Goal: Check status

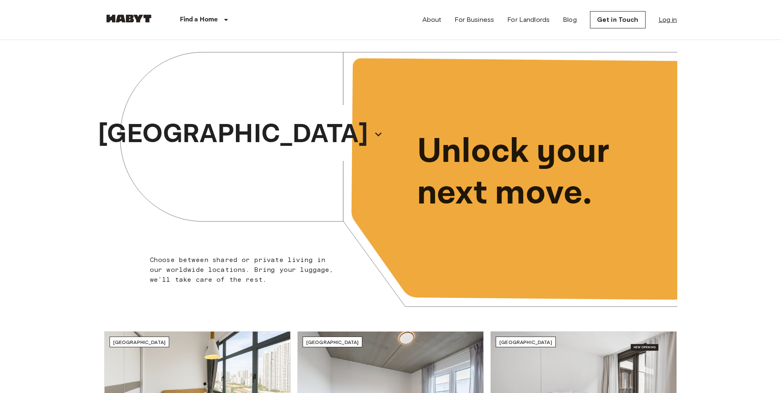
click at [665, 20] on link "Log in" at bounding box center [667, 20] width 19 height 10
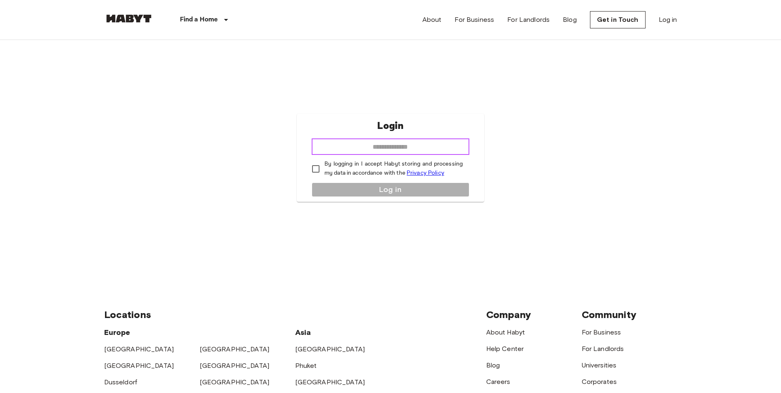
click at [419, 140] on input "email" at bounding box center [390, 146] width 158 height 16
type input "**********"
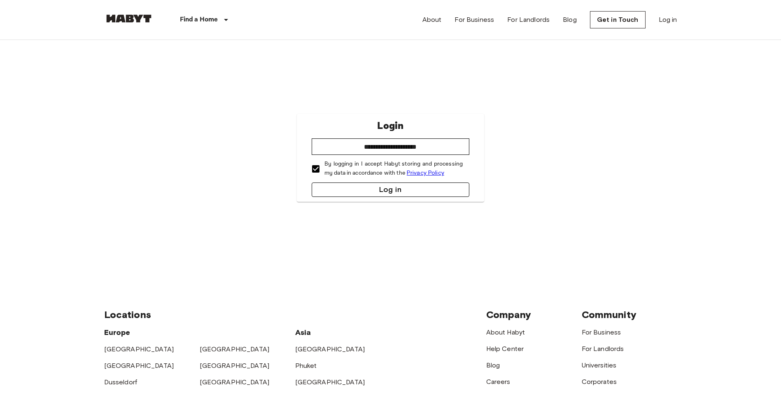
click at [359, 194] on button "Log in" at bounding box center [390, 189] width 158 height 14
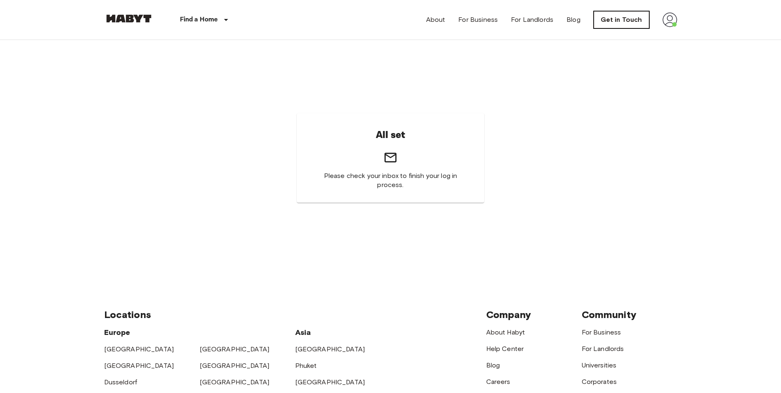
click at [624, 17] on link "Get in Touch" at bounding box center [621, 19] width 56 height 17
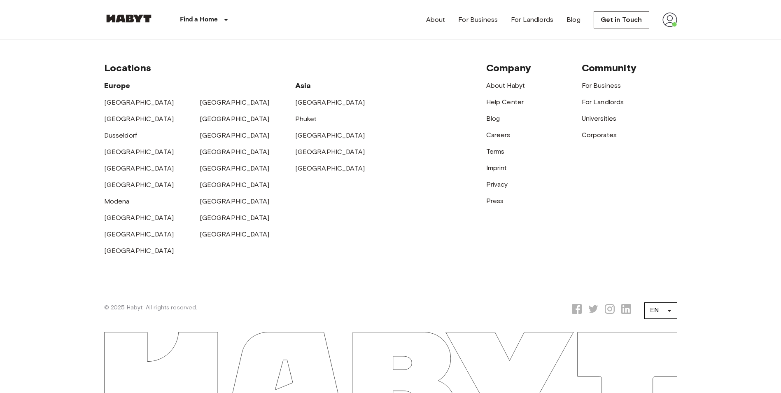
scroll to position [314, 0]
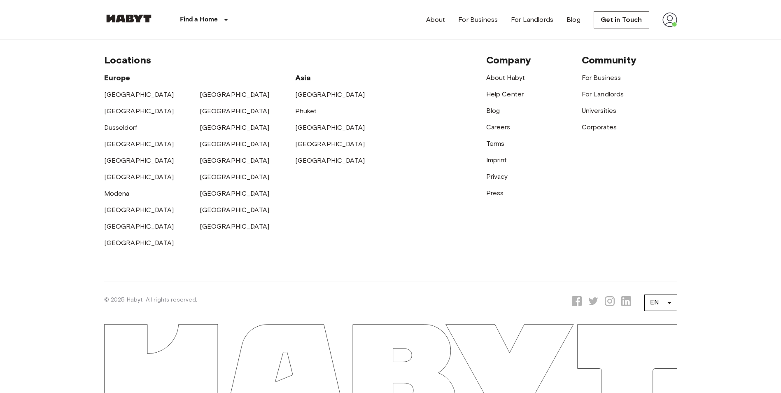
click at [665, 19] on img at bounding box center [669, 19] width 15 height 15
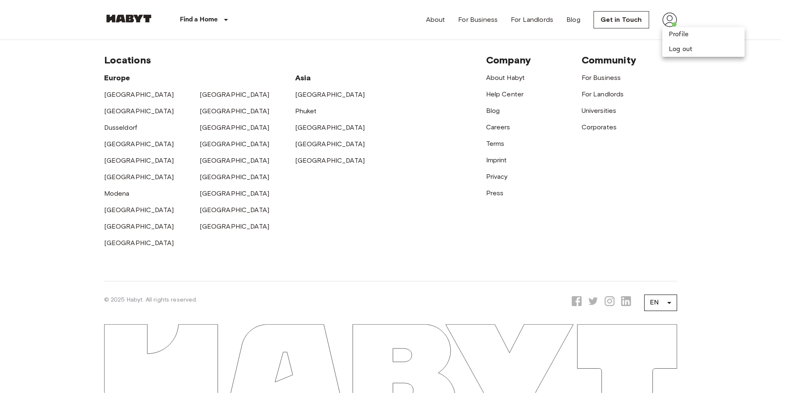
click at [411, 210] on div at bounding box center [393, 196] width 787 height 393
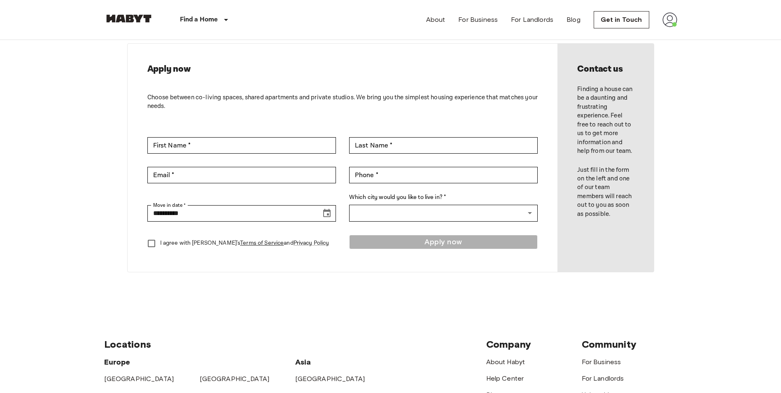
scroll to position [0, 0]
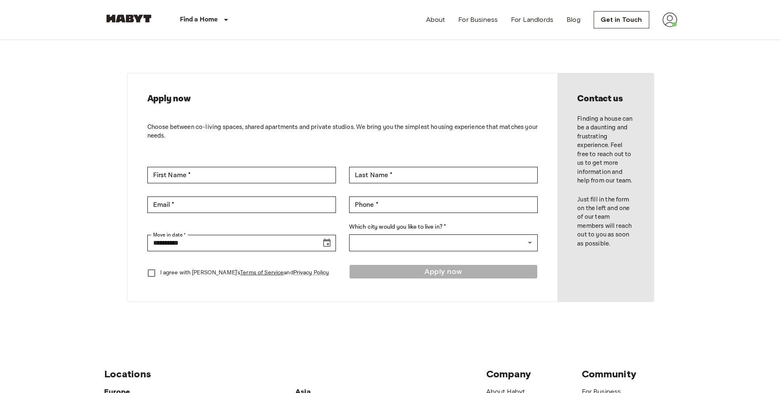
click at [140, 11] on div "Find a Home Europe Amsterdam Berlin Brussels Cologne Dusseldorf Frankfurt Graz …" at bounding box center [180, 19] width 153 height 39
click at [140, 14] on img at bounding box center [128, 18] width 49 height 8
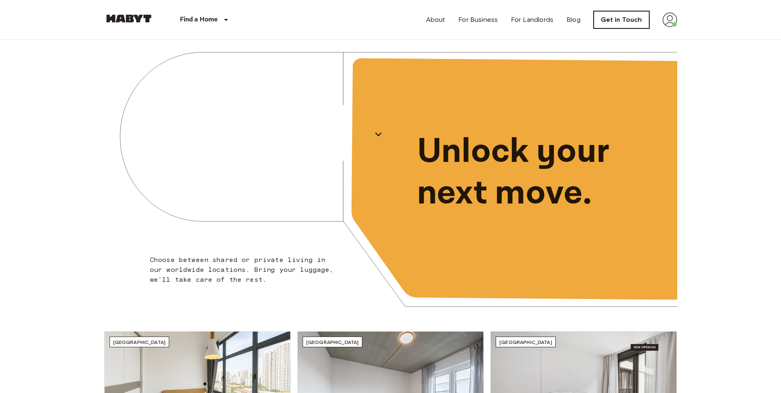
click at [632, 19] on link "Get in Touch" at bounding box center [621, 19] width 56 height 17
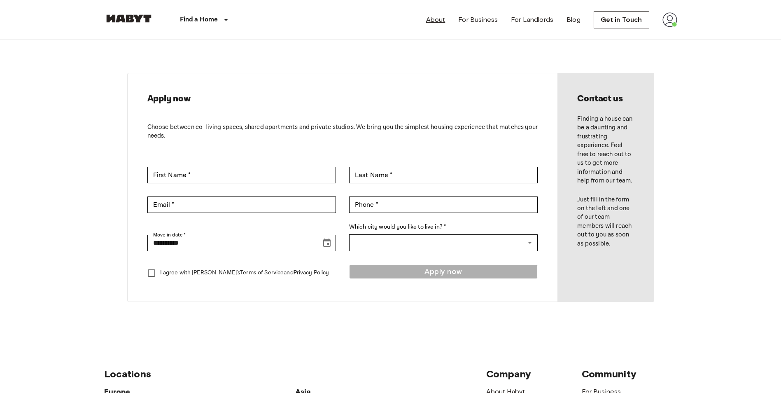
click at [442, 19] on link "About" at bounding box center [435, 20] width 19 height 10
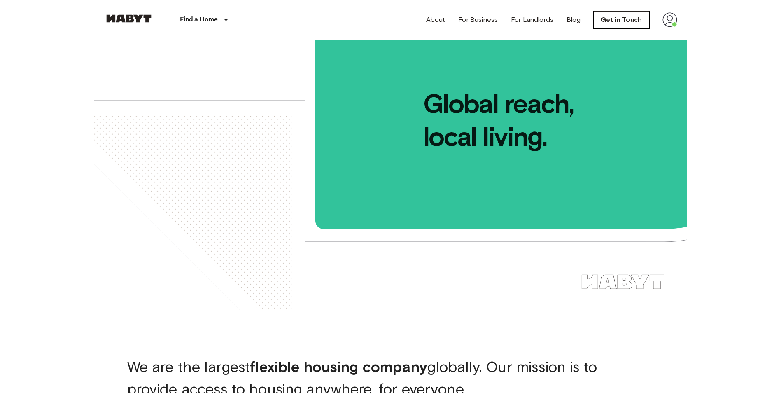
click at [621, 16] on link "Get in Touch" at bounding box center [621, 19] width 56 height 17
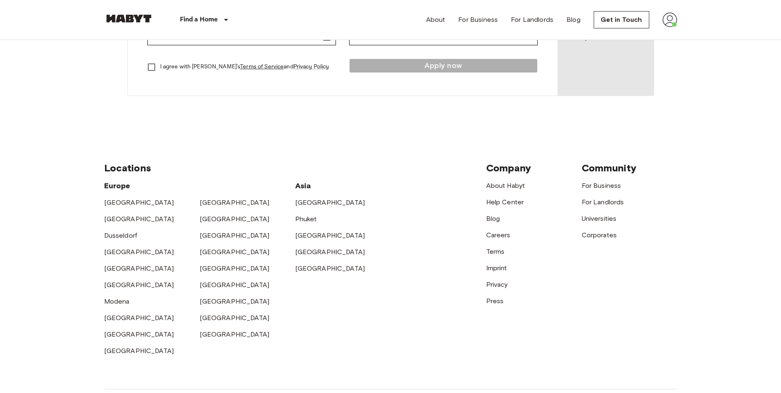
scroll to position [314, 0]
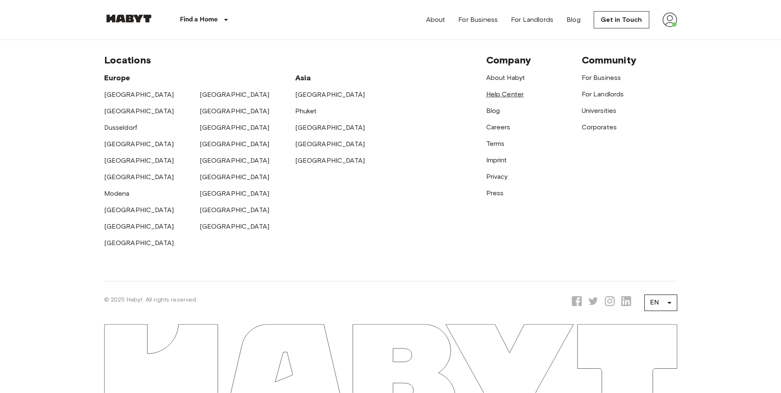
click at [502, 95] on link "Help Center" at bounding box center [505, 94] width 38 height 8
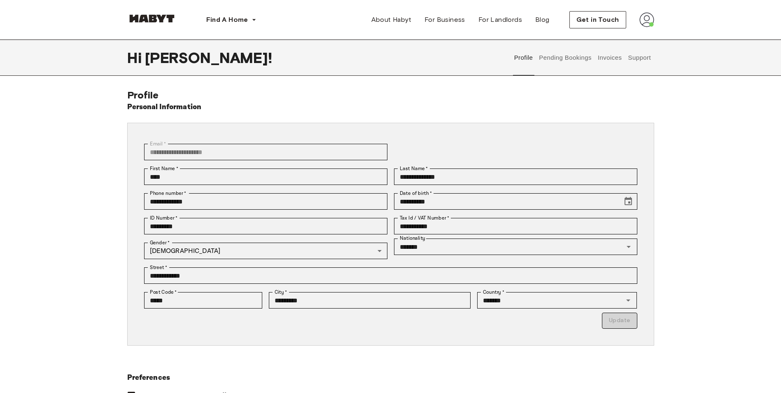
click at [567, 62] on button "Pending Bookings" at bounding box center [565, 57] width 55 height 36
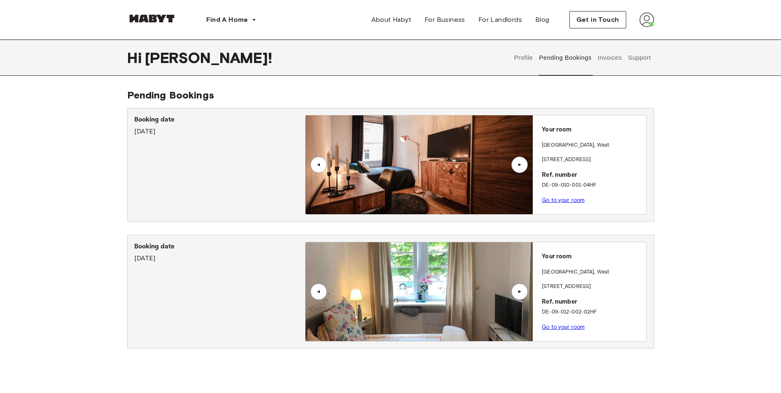
click at [610, 62] on button "Invoices" at bounding box center [609, 57] width 26 height 36
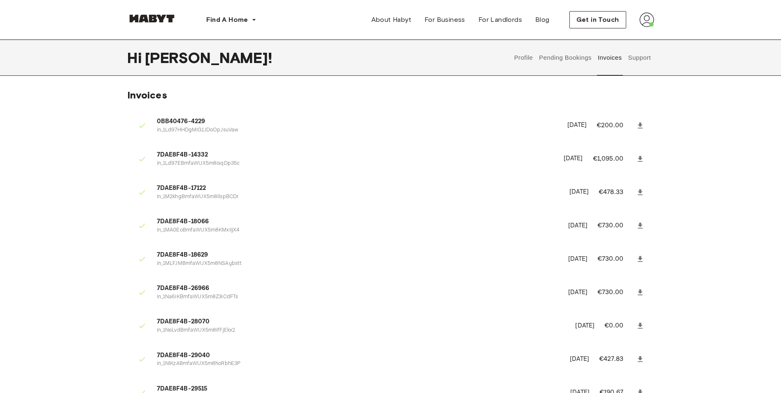
click at [638, 156] on icon at bounding box center [640, 159] width 8 height 8
click at [574, 51] on button "Pending Bookings" at bounding box center [565, 57] width 55 height 36
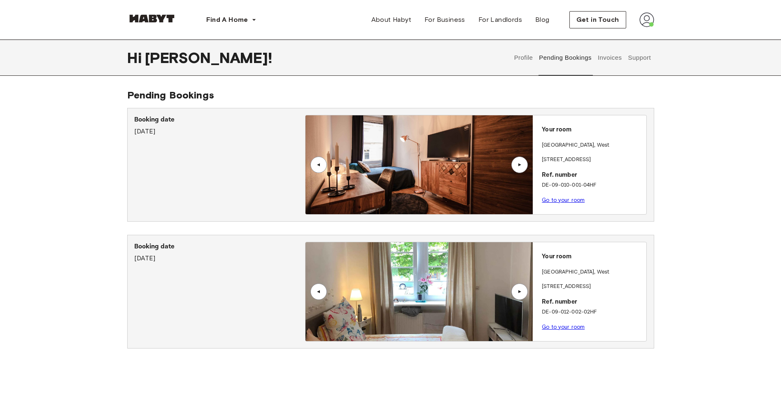
click at [568, 325] on link "Go to your room" at bounding box center [562, 326] width 43 height 6
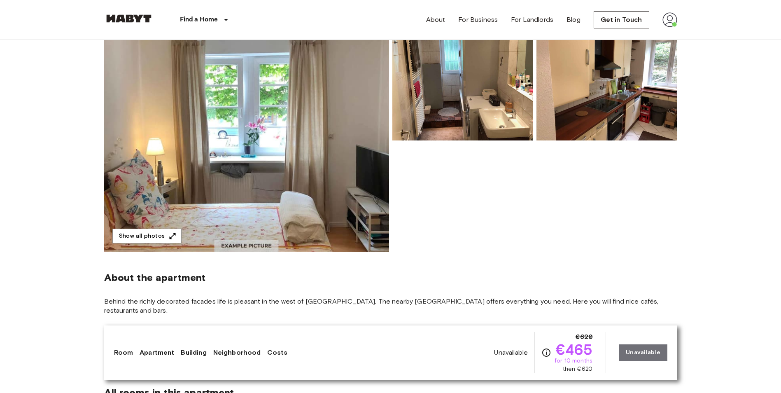
scroll to position [288, 0]
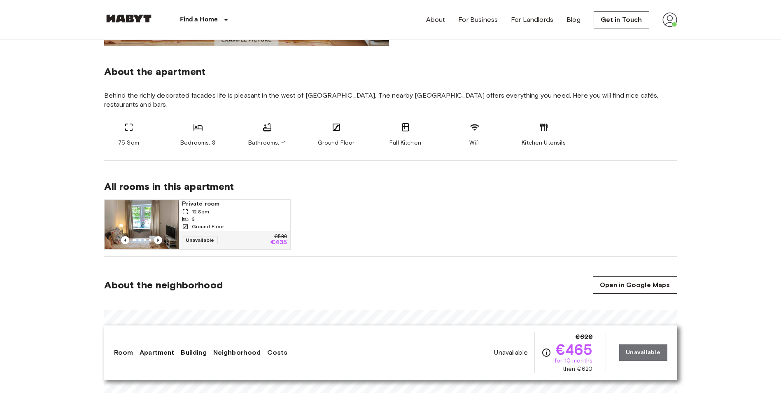
click at [254, 200] on span "Private room" at bounding box center [234, 204] width 105 height 8
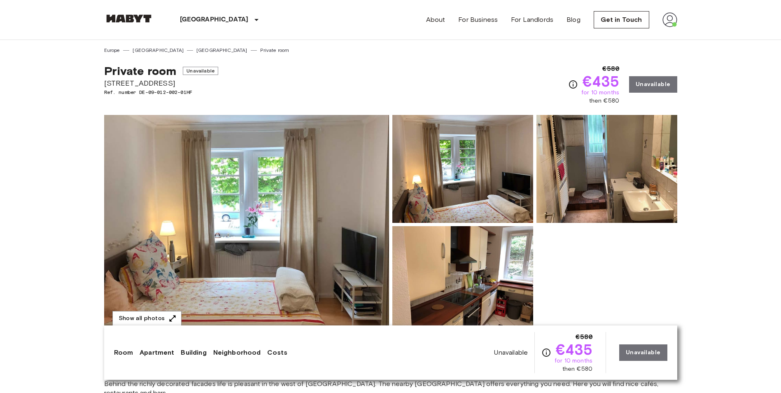
click at [474, 256] on img at bounding box center [462, 280] width 141 height 108
click at [611, 175] on img at bounding box center [606, 169] width 141 height 108
click at [490, 268] on img at bounding box center [462, 280] width 141 height 108
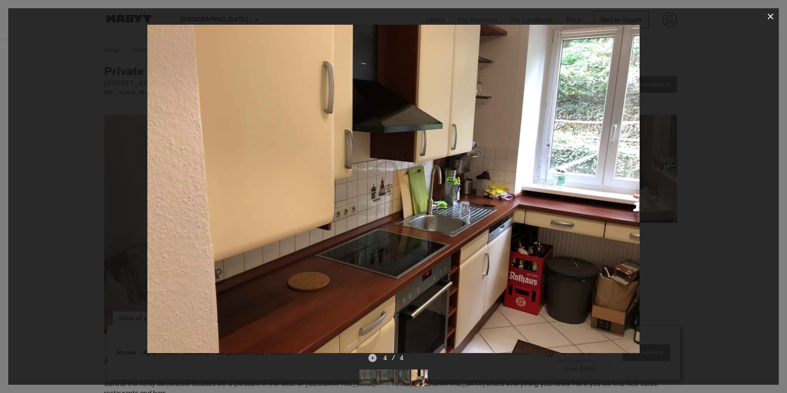
click at [374, 356] on icon "Previous image" at bounding box center [372, 357] width 8 height 8
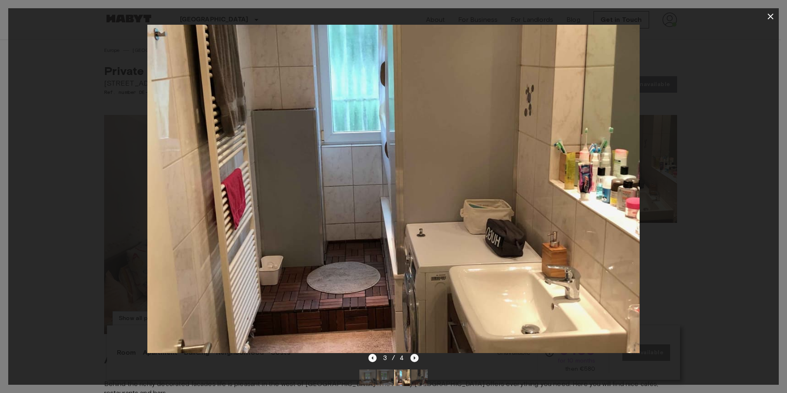
click at [414, 357] on icon "Next image" at bounding box center [415, 357] width 2 height 3
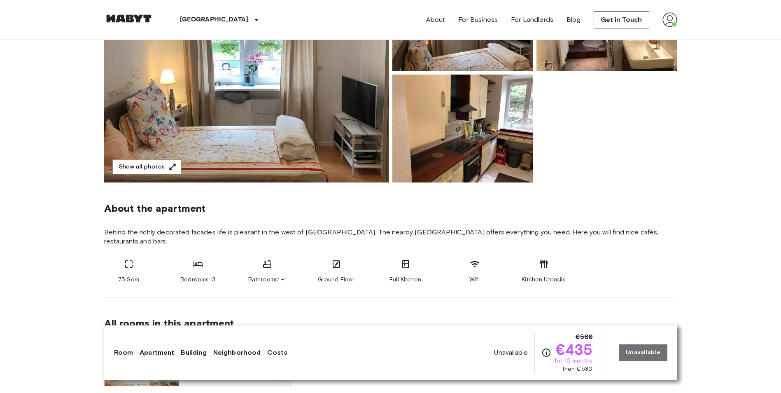
scroll to position [41, 0]
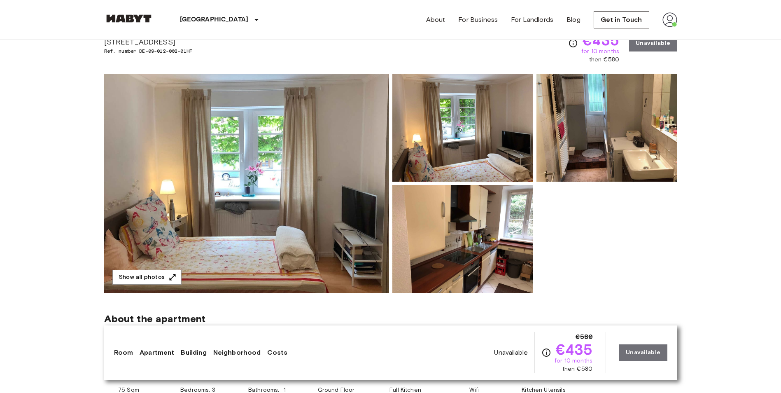
click at [678, 21] on nav "Stuttgart Europe Amsterdam Berlin Brussels Cologne Dusseldorf Frankfurt Graz Ha…" at bounding box center [390, 19] width 592 height 39
click at [671, 16] on img at bounding box center [669, 19] width 15 height 15
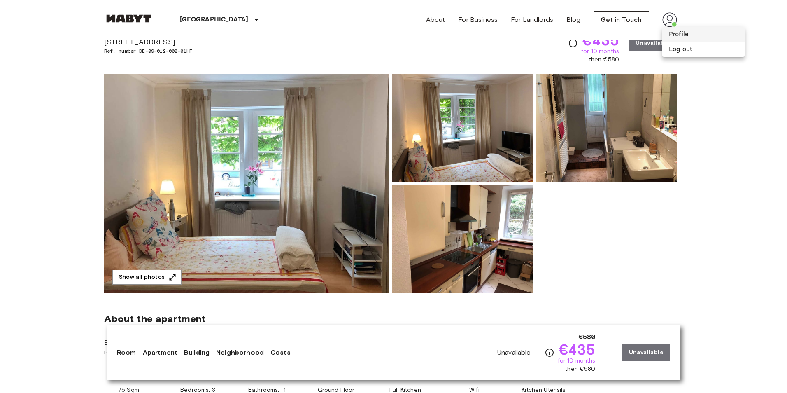
click at [679, 30] on li "Profile" at bounding box center [703, 34] width 82 height 15
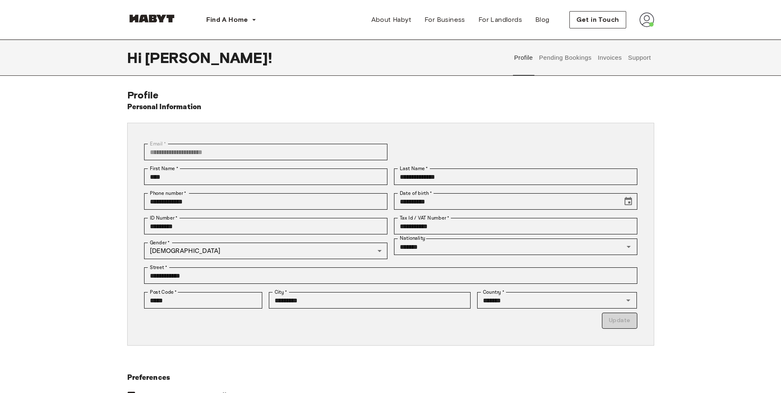
click at [579, 55] on button "Pending Bookings" at bounding box center [565, 57] width 55 height 36
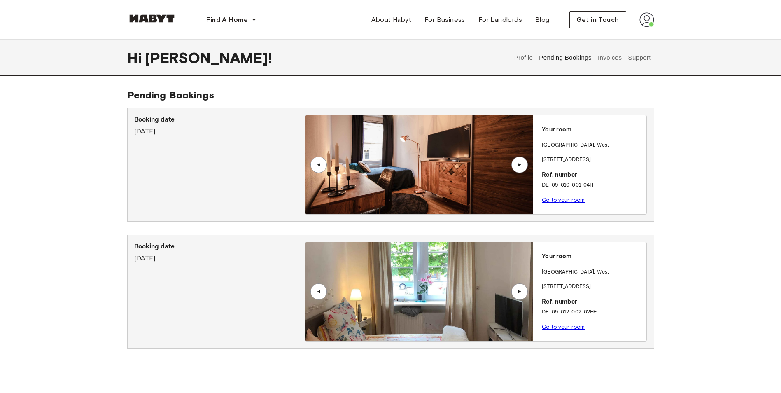
click at [611, 55] on button "Invoices" at bounding box center [609, 57] width 26 height 36
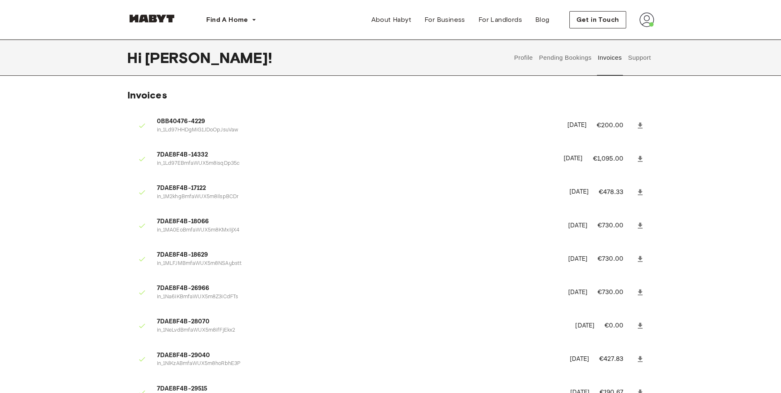
click at [562, 64] on button "Pending Bookings" at bounding box center [565, 57] width 55 height 36
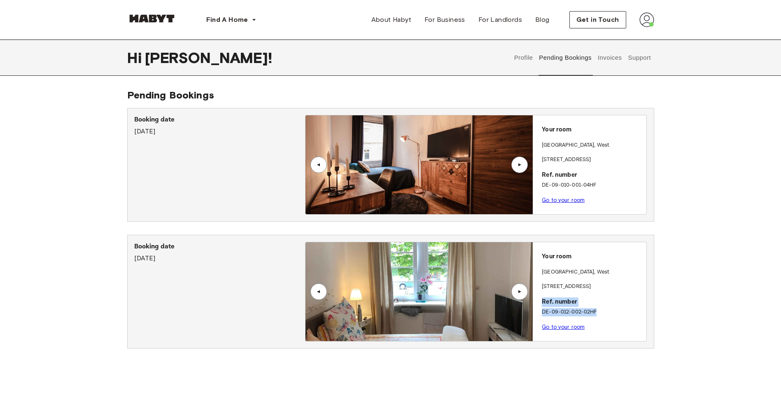
drag, startPoint x: 599, startPoint y: 313, endPoint x: 541, endPoint y: 297, distance: 59.4
click at [541, 297] on div "Your room [STREET_ADDRESS]. number DE-09-012-002-02HF Go to your room" at bounding box center [589, 289] width 114 height 94
copy div "Ref. number DE-09-012-002-02HF"
click at [150, 244] on p "Booking date" at bounding box center [219, 247] width 171 height 10
